Goal: Task Accomplishment & Management: Use online tool/utility

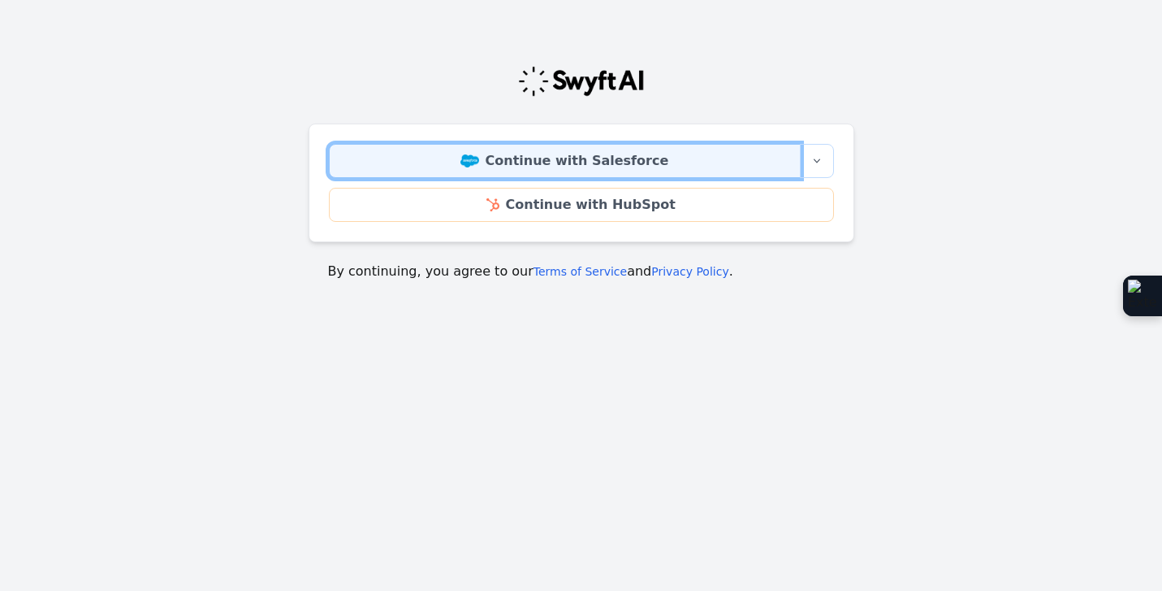
click at [665, 151] on link "Continue with Salesforce" at bounding box center [565, 161] width 472 height 34
click at [451, 167] on link "Continue with Salesforce" at bounding box center [565, 161] width 472 height 34
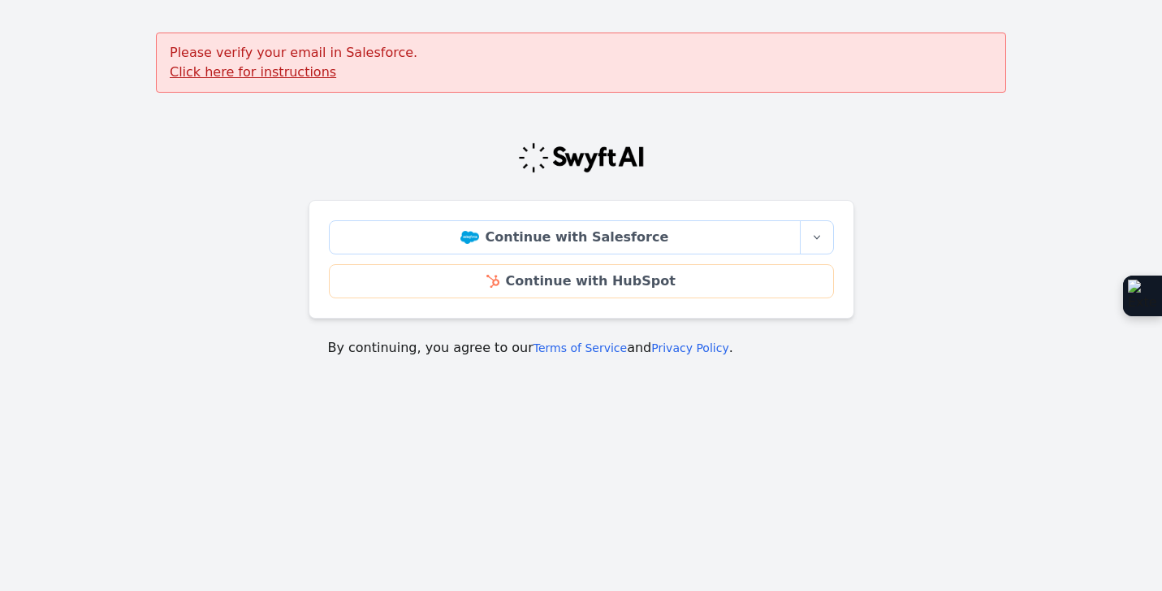
click at [303, 74] on u "Click here for instructions" at bounding box center [253, 71] width 167 height 15
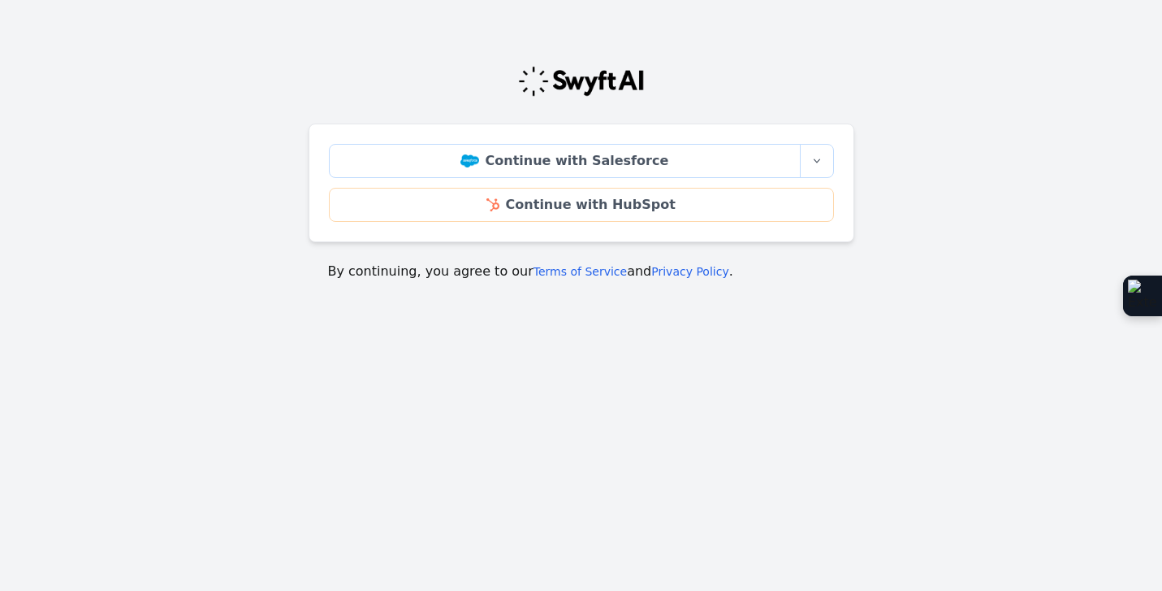
click at [587, 430] on html "Continue with Salesforce More sign-in options Continue with Salesforce Sandbox …" at bounding box center [581, 215] width 1162 height 430
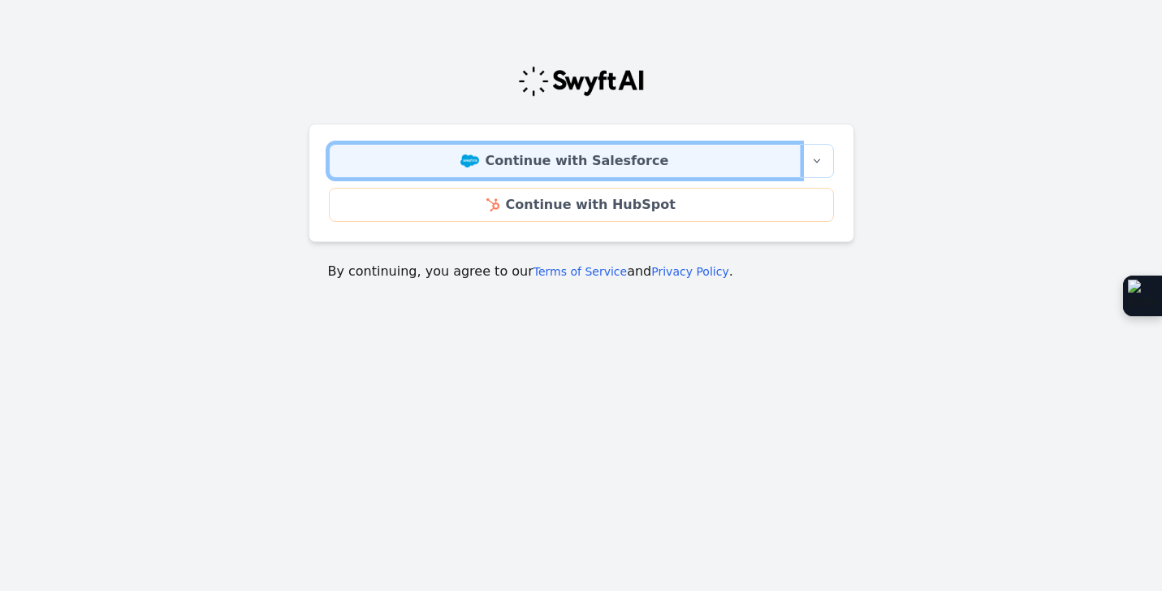
click at [586, 153] on link "Continue with Salesforce" at bounding box center [565, 161] width 472 height 34
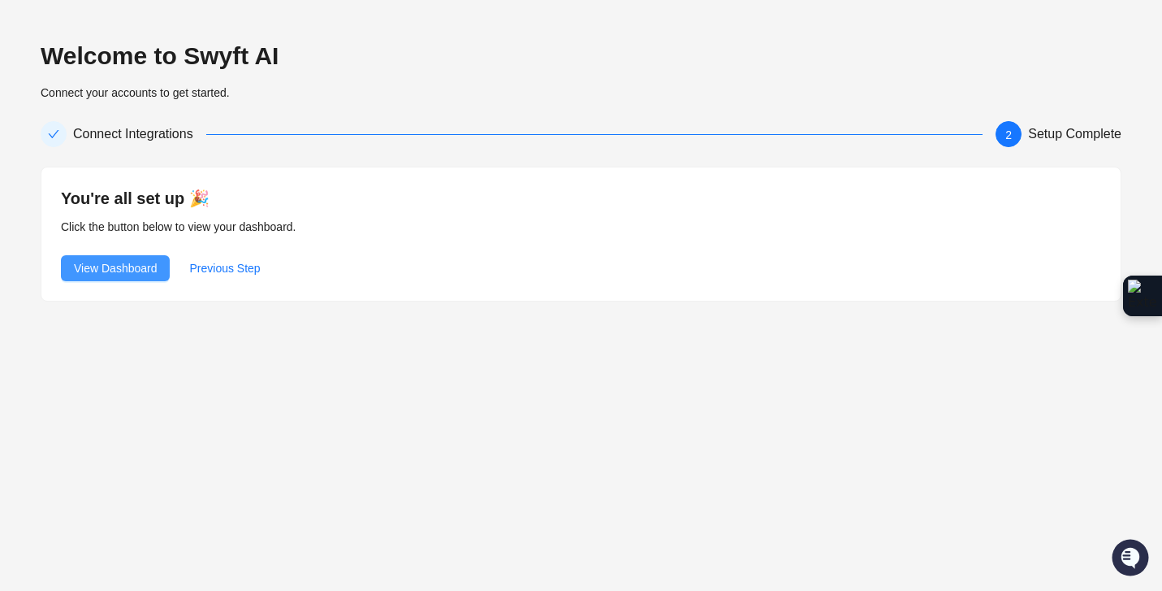
click at [130, 270] on span "View Dashboard" at bounding box center [115, 268] width 83 height 18
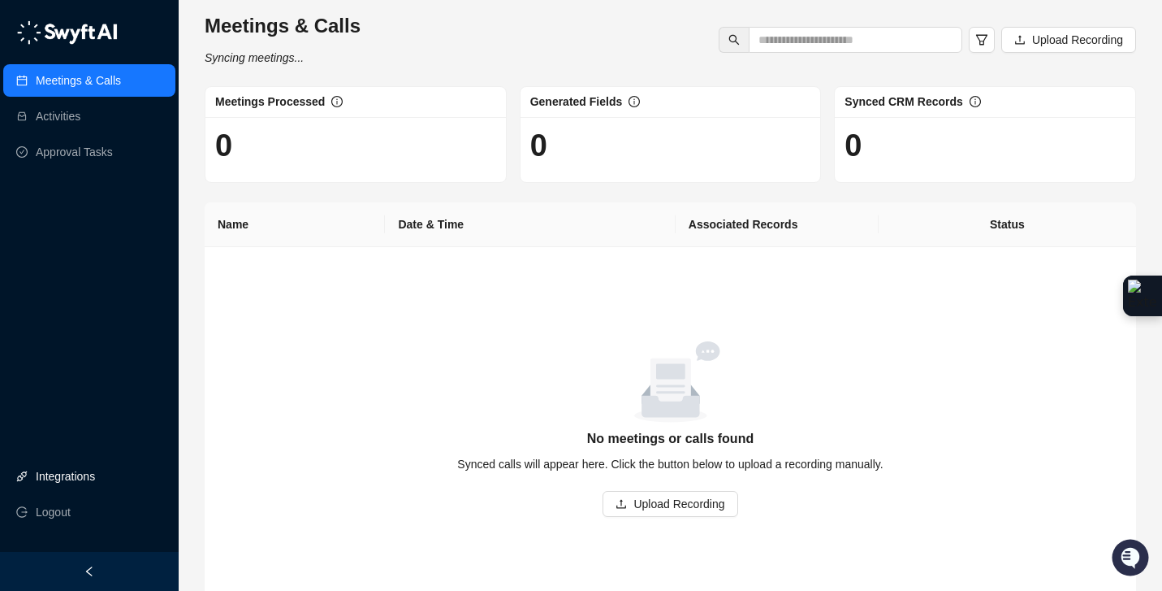
click at [95, 480] on link "Integrations" at bounding box center [65, 476] width 59 height 32
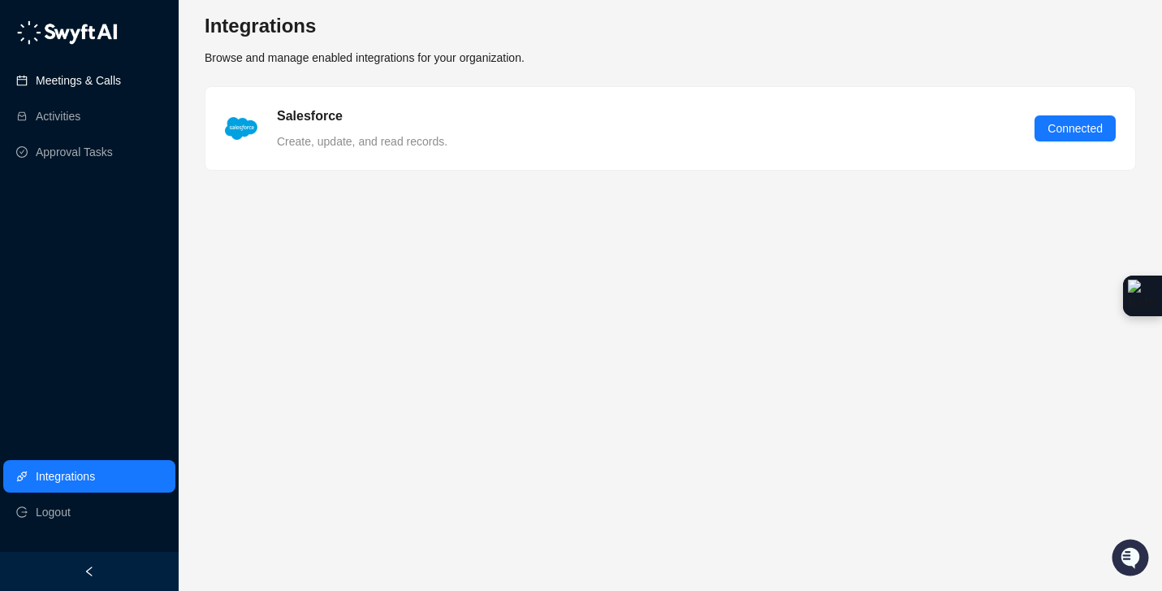
click at [104, 89] on link "Meetings & Calls" at bounding box center [78, 80] width 85 height 32
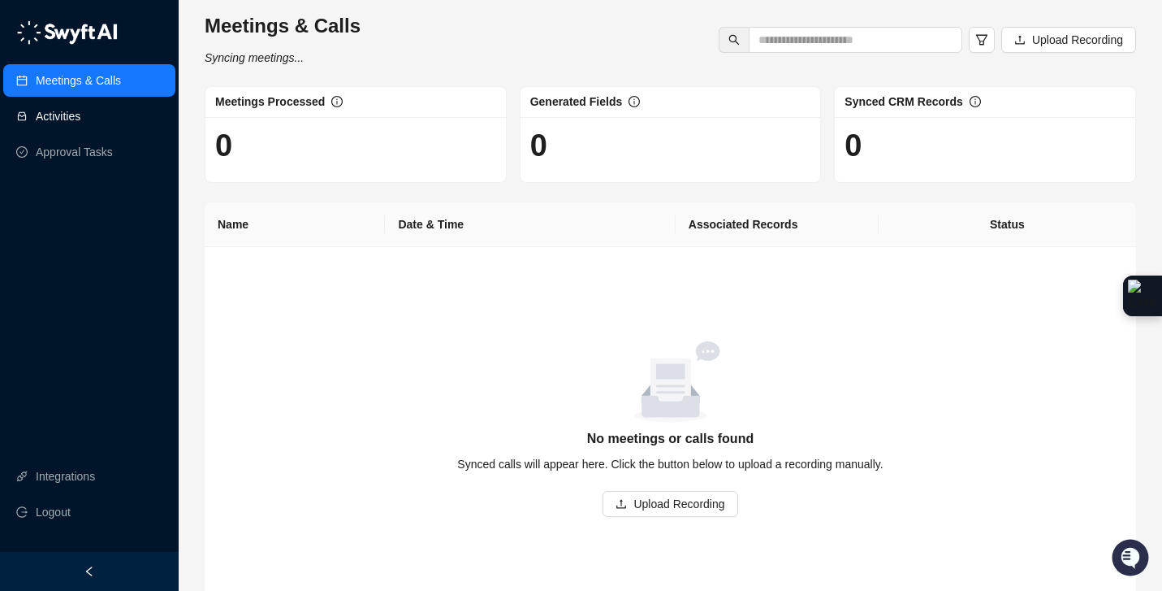
click at [80, 105] on link "Activities" at bounding box center [58, 116] width 45 height 32
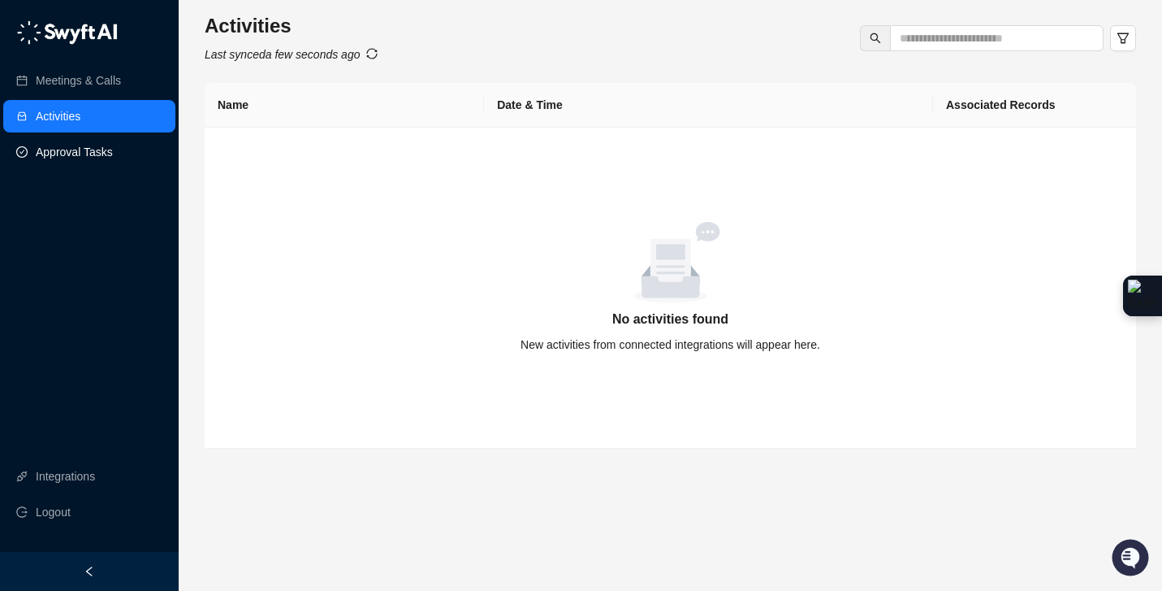
click at [95, 162] on link "Approval Tasks" at bounding box center [74, 152] width 77 height 32
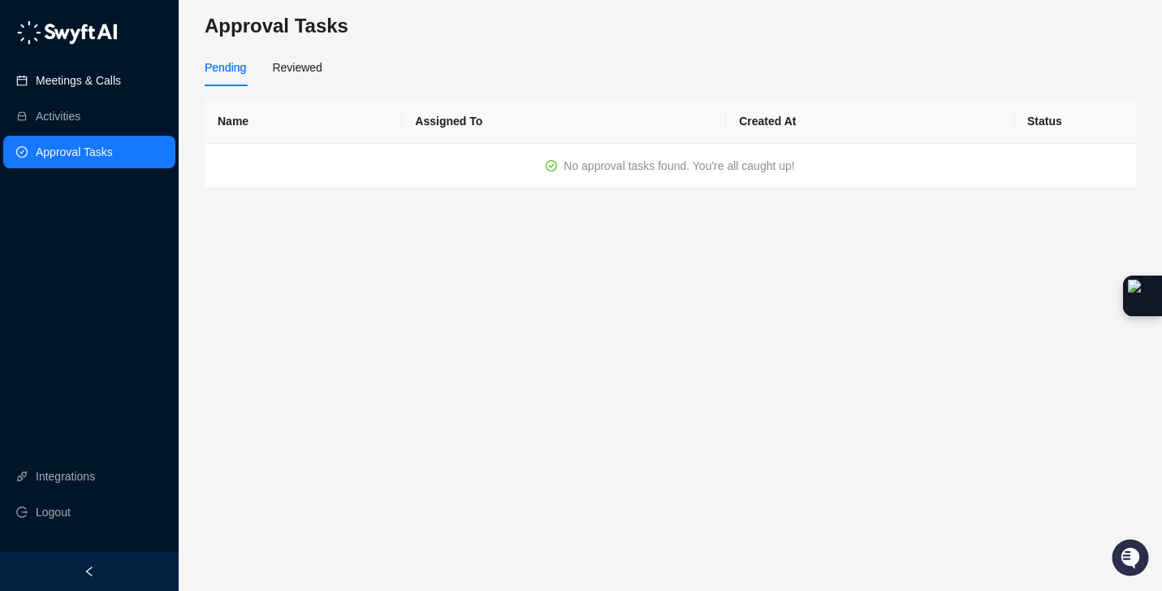
click at [121, 72] on link "Meetings & Calls" at bounding box center [78, 80] width 85 height 32
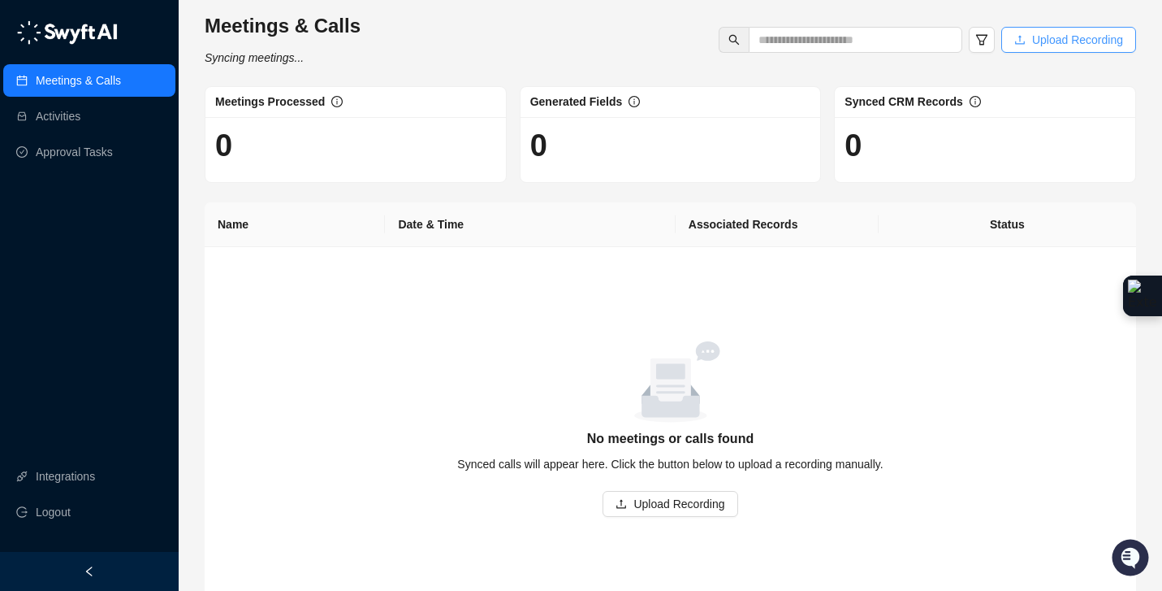
click at [1058, 34] on span "Upload Recording" at bounding box center [1077, 40] width 91 height 18
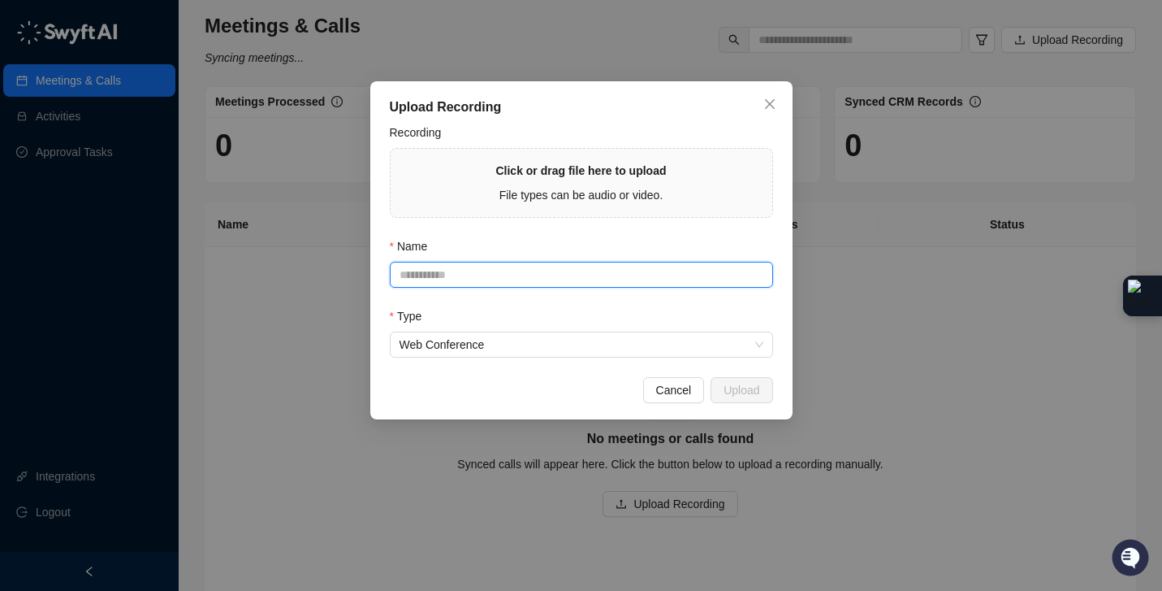
click at [521, 276] on input "Name" at bounding box center [581, 275] width 383 height 26
click at [487, 346] on span "Web Conference" at bounding box center [582, 344] width 364 height 24
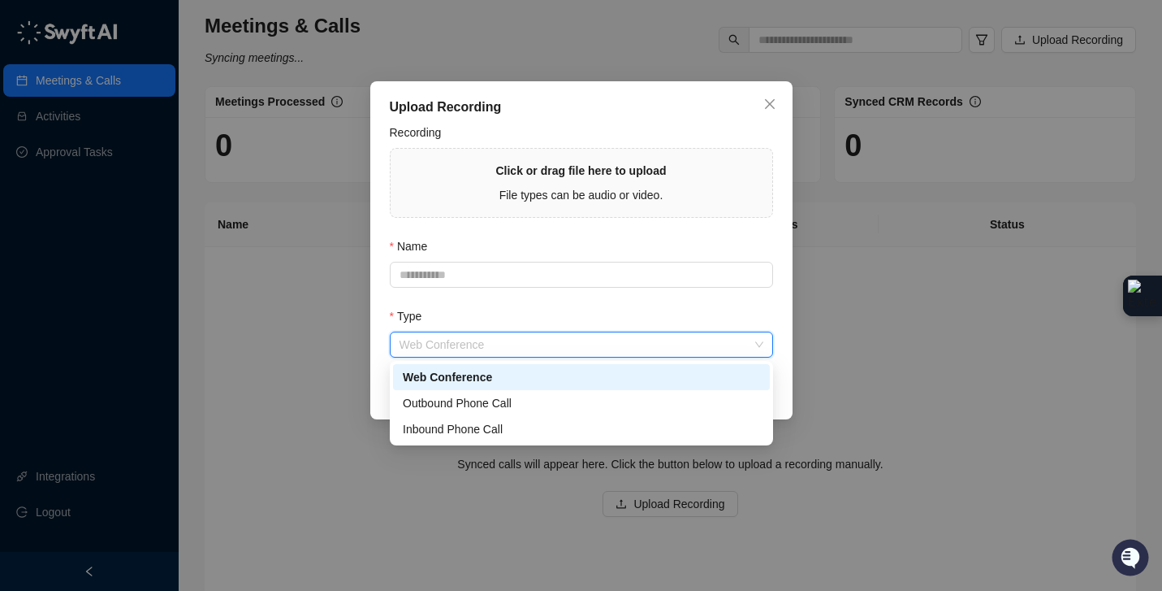
click at [486, 314] on div "Type" at bounding box center [581, 319] width 383 height 24
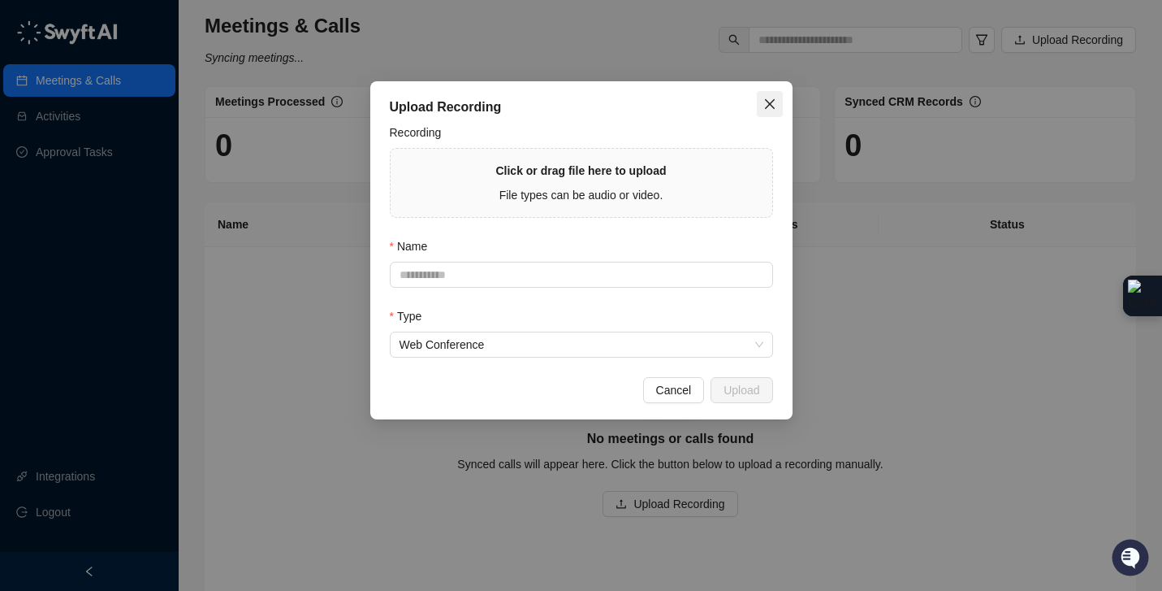
click at [764, 102] on icon "close" at bounding box center [770, 103] width 13 height 13
